Goal: Transaction & Acquisition: Book appointment/travel/reservation

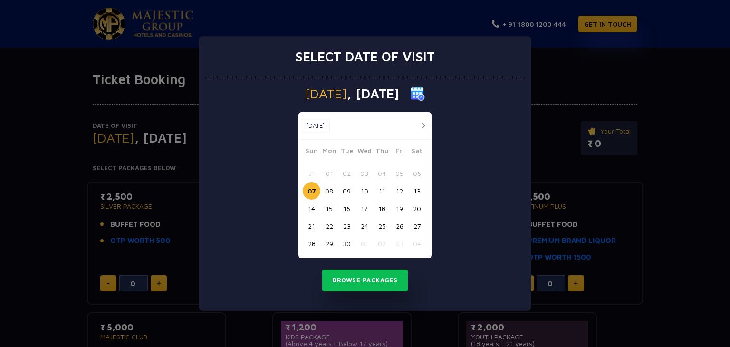
click at [367, 191] on button "10" at bounding box center [365, 191] width 18 height 18
click at [373, 276] on button "Browse Packages" at bounding box center [365, 281] width 86 height 22
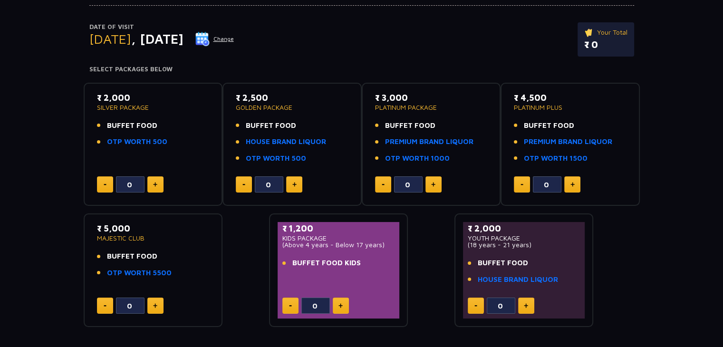
scroll to position [103, 0]
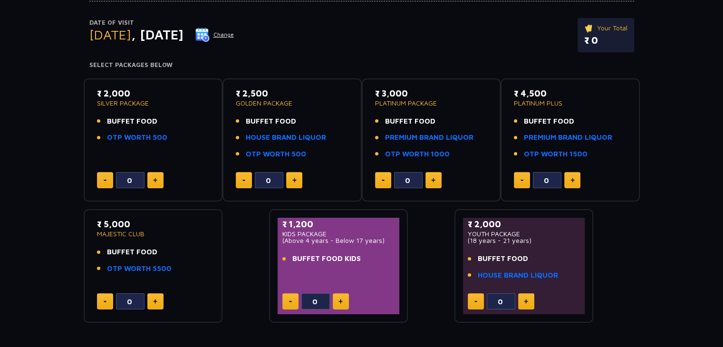
click at [346, 300] on button at bounding box center [341, 301] width 16 height 16
type input "1"
click at [433, 139] on link "PREMIUM BRAND LIQUOR" at bounding box center [429, 137] width 88 height 11
click at [161, 176] on button at bounding box center [155, 180] width 16 height 16
type input "1"
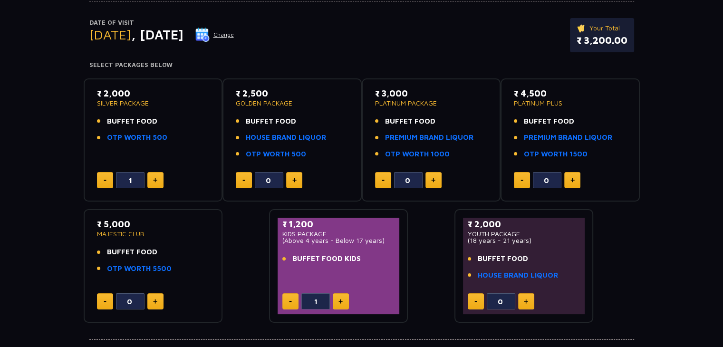
click at [293, 185] on button at bounding box center [294, 180] width 16 height 16
click at [248, 177] on button at bounding box center [244, 180] width 16 height 16
type input "0"
click at [434, 178] on img at bounding box center [433, 180] width 4 height 5
type input "1"
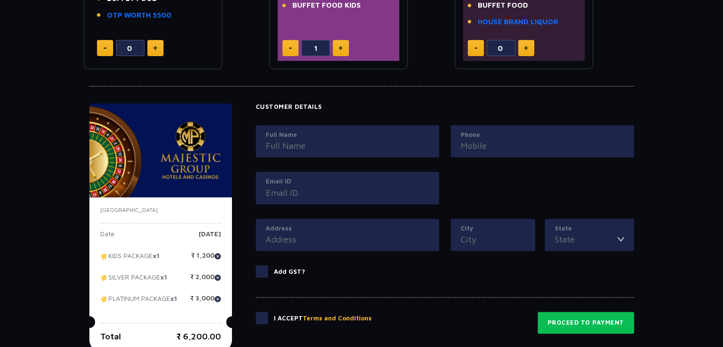
scroll to position [356, 0]
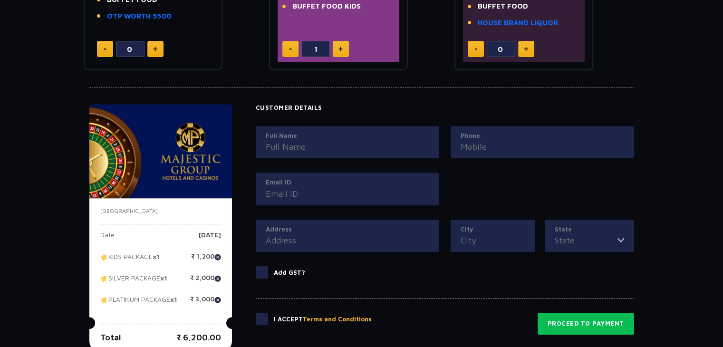
click at [377, 143] on input "Full Name" at bounding box center [348, 146] width 164 height 13
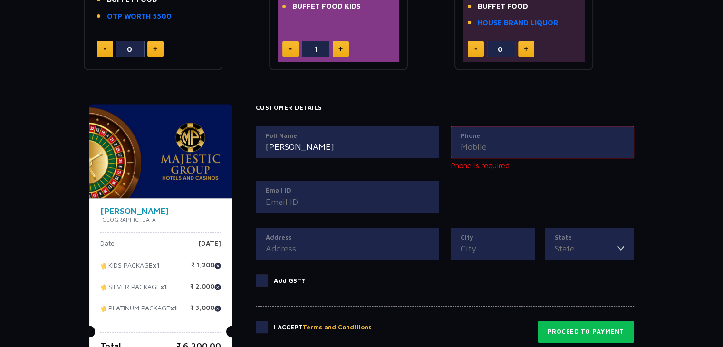
click at [377, 143] on input "Sonakshi Srivastaav" at bounding box center [348, 146] width 164 height 13
type input "Sonakshi Srivastava"
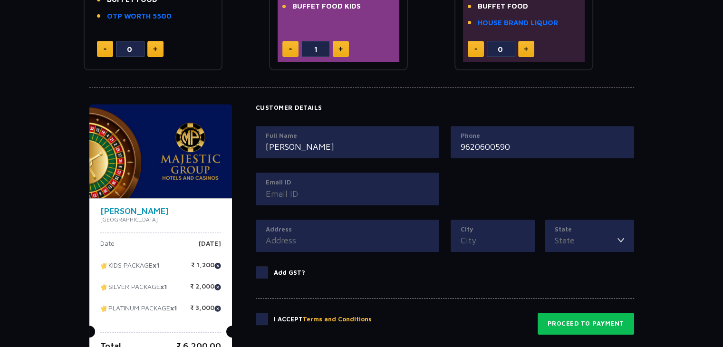
type input "9620600590"
click at [377, 143] on input "Sonakshi Srivastava" at bounding box center [348, 146] width 164 height 13
type input "Sonakshi Srivastava"
type input "8765060590"
click at [298, 190] on input "Email ID" at bounding box center [348, 193] width 164 height 13
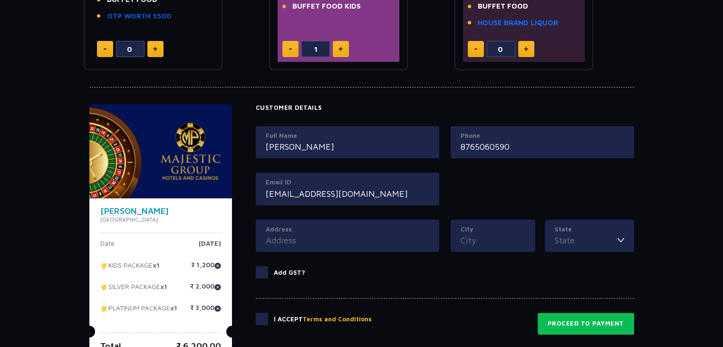
type input "himanshusrivas7@gmail.com"
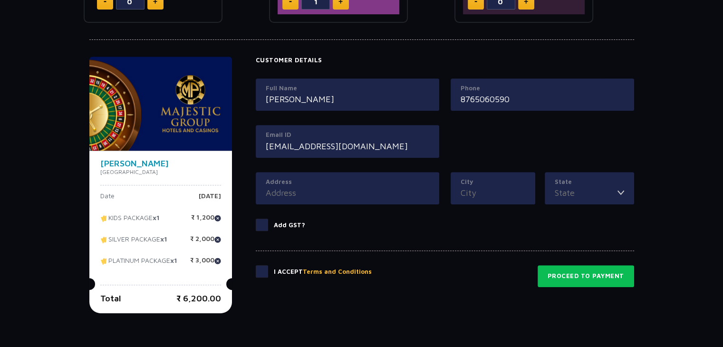
scroll to position [418, 0]
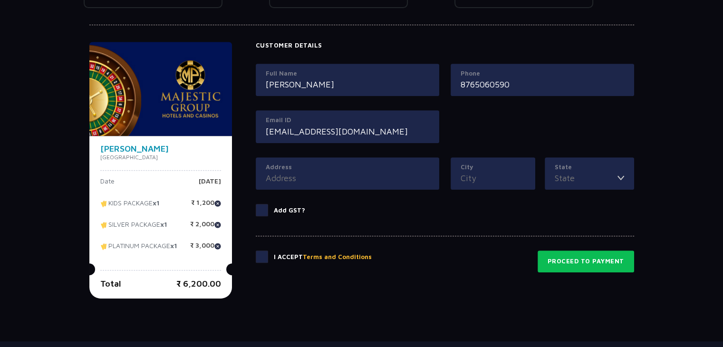
click at [329, 178] on input "Address" at bounding box center [348, 178] width 164 height 13
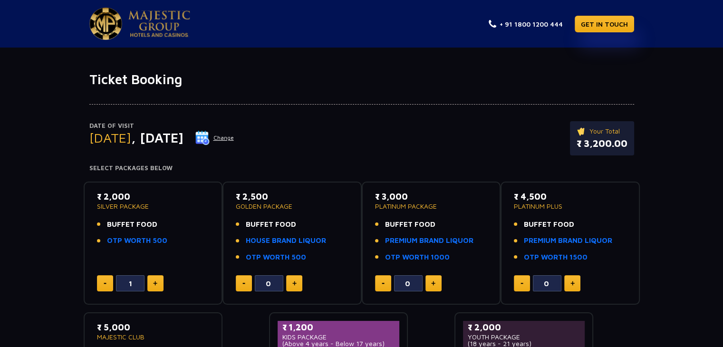
type input "1"
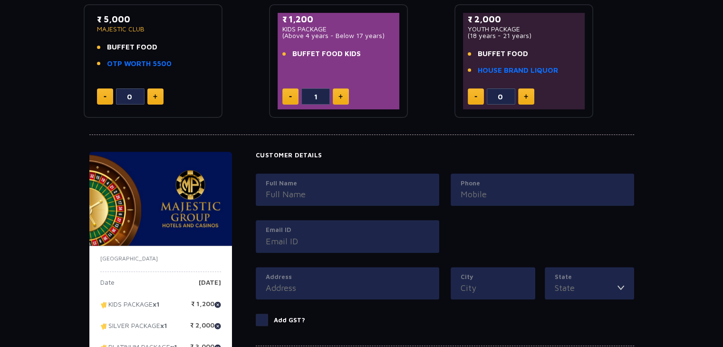
scroll to position [305, 0]
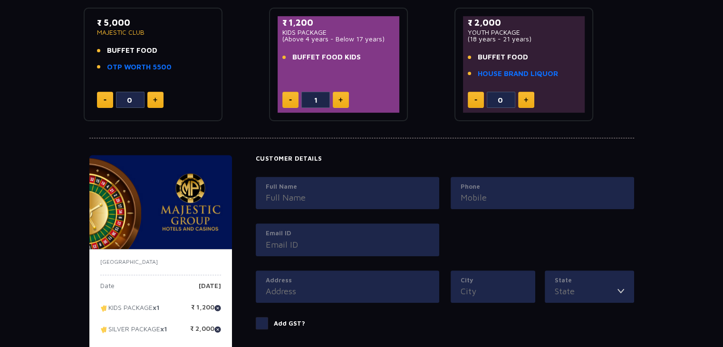
click at [378, 193] on input "Full Name" at bounding box center [348, 197] width 164 height 13
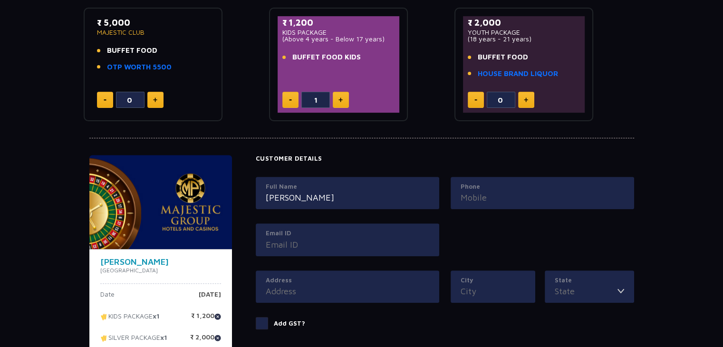
type input "Himanshu Srivastava"
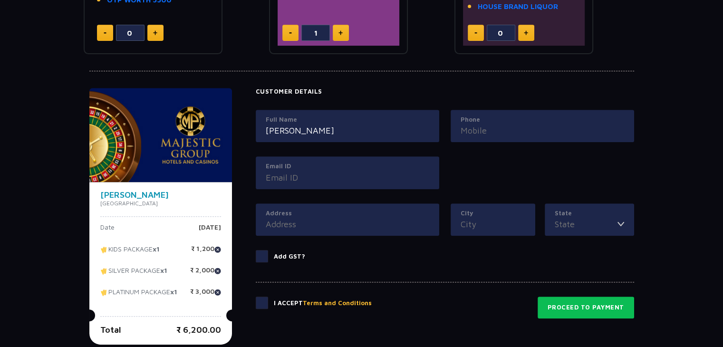
scroll to position [370, 0]
